Goal: Task Accomplishment & Management: Use online tool/utility

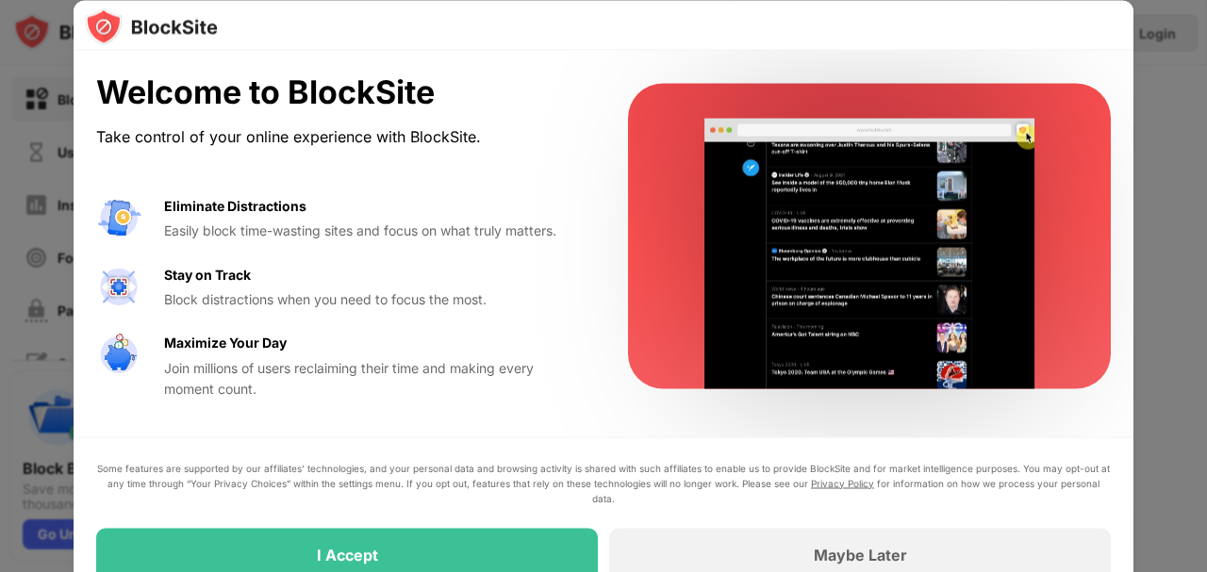
click at [1186, 60] on div at bounding box center [603, 286] width 1207 height 572
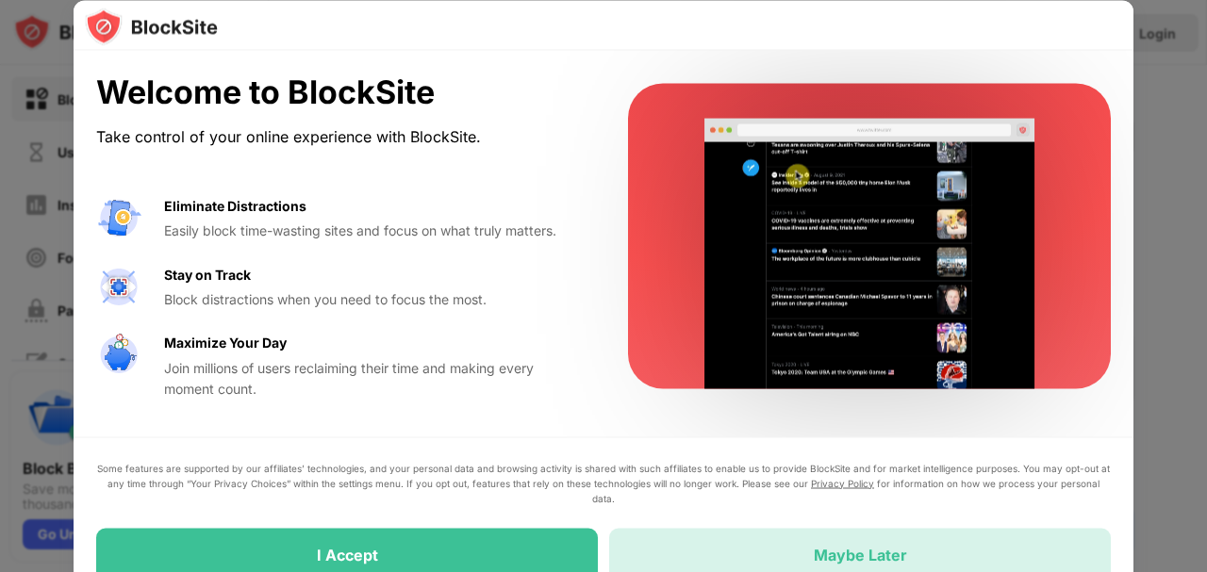
click at [768, 550] on div "Maybe Later" at bounding box center [860, 554] width 502 height 53
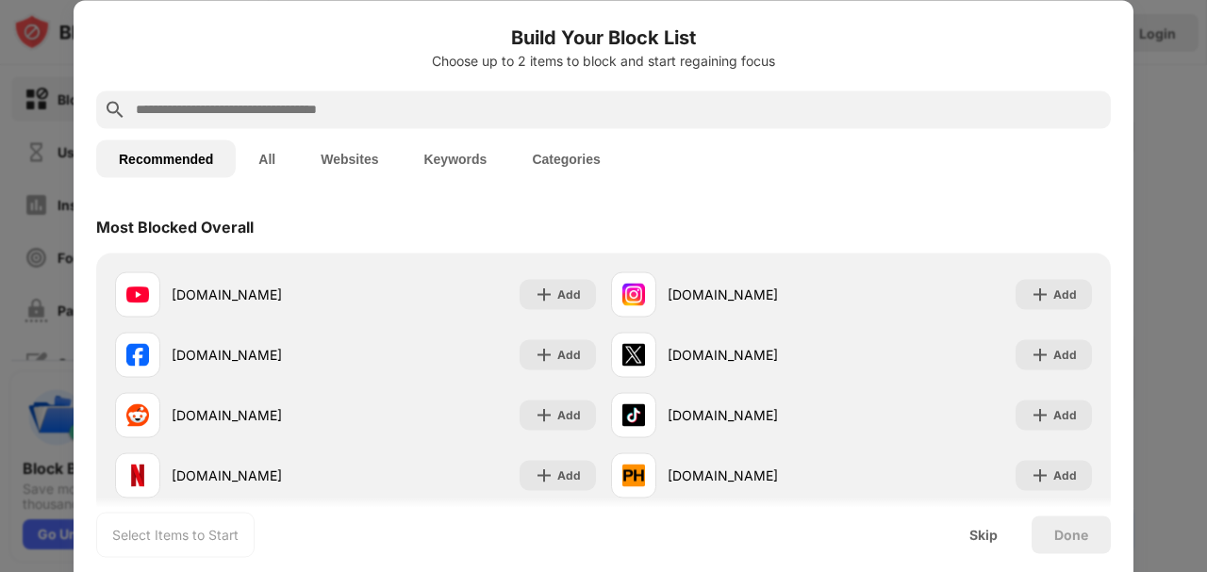
click at [1188, 134] on div at bounding box center [603, 286] width 1207 height 572
drag, startPoint x: 480, startPoint y: 13, endPoint x: 320, endPoint y: 62, distance: 167.6
click at [1193, 116] on div at bounding box center [603, 286] width 1207 height 572
click at [980, 522] on div "Skip" at bounding box center [984, 535] width 74 height 38
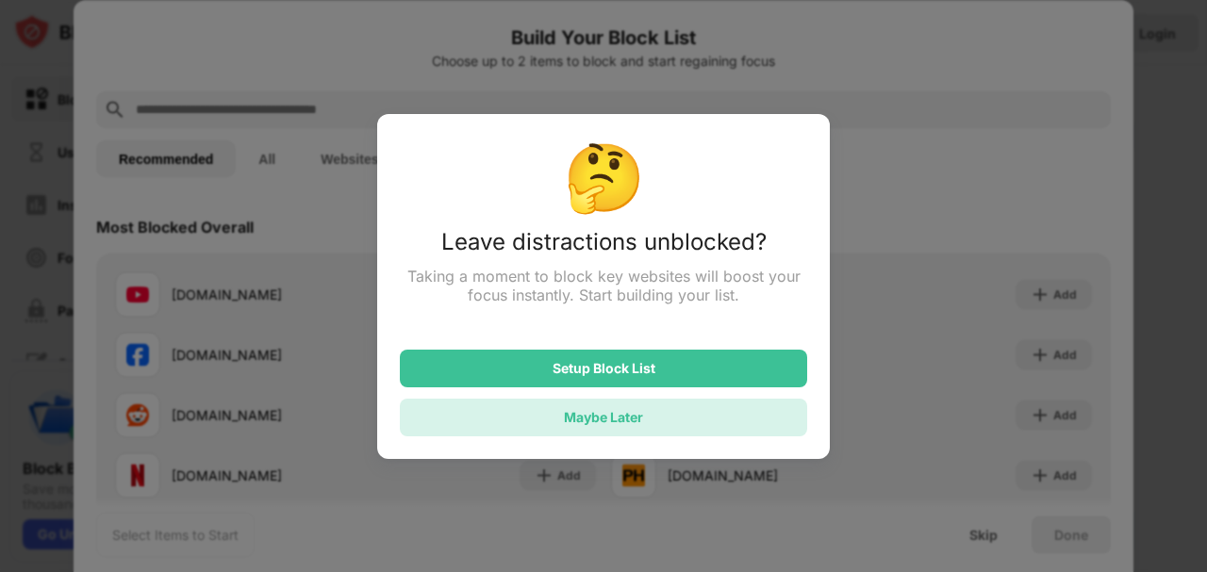
click at [552, 420] on div "Maybe Later" at bounding box center [603, 418] width 407 height 38
